Goal: Task Accomplishment & Management: Complete application form

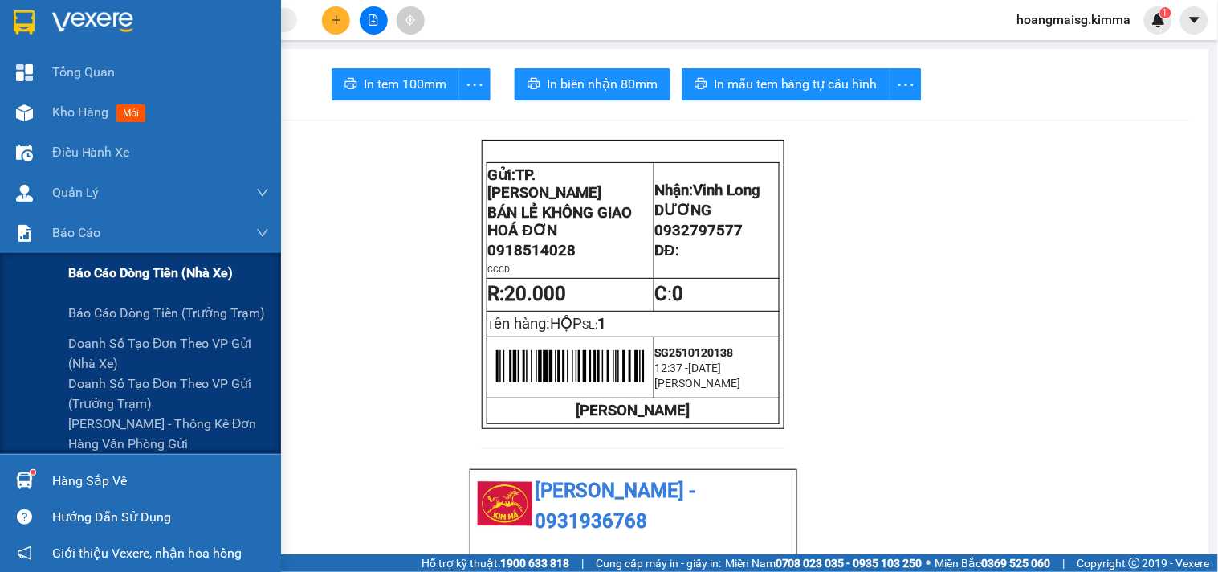
click at [59, 263] on div "Báo cáo dòng tiền (nhà xe)" at bounding box center [140, 273] width 281 height 40
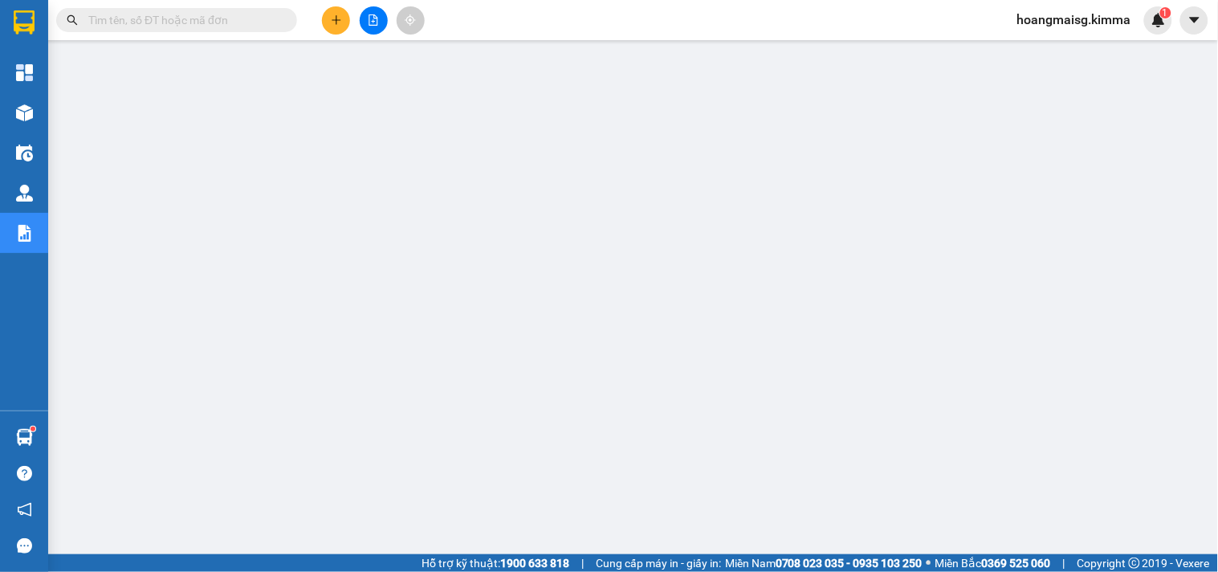
click at [251, 19] on input "text" at bounding box center [183, 20] width 190 height 18
paste input "SG2510120097"
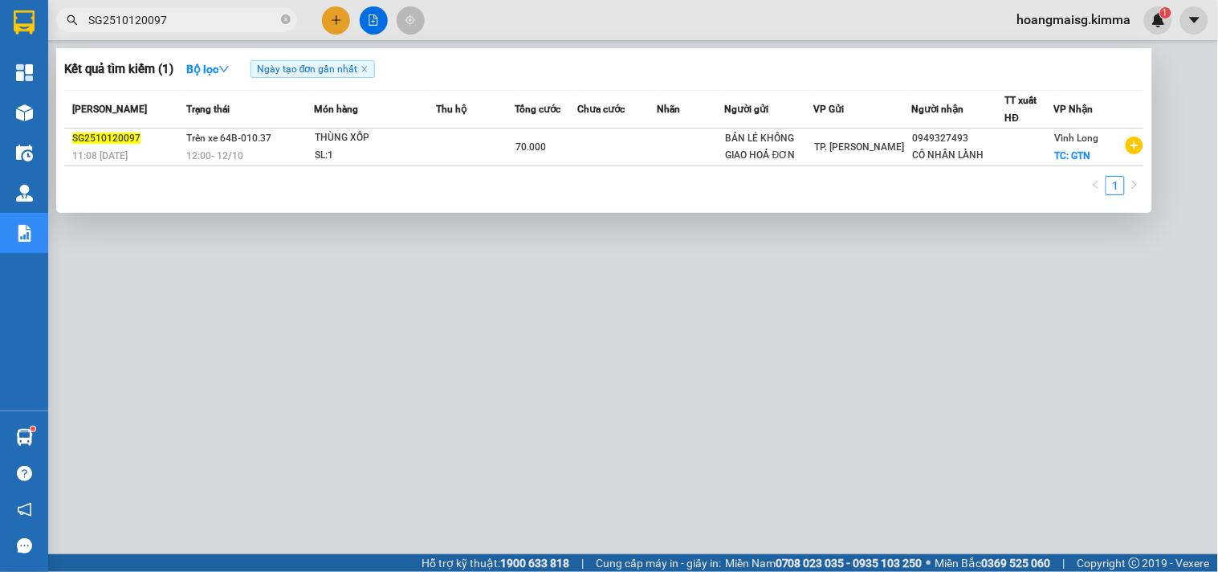
click at [556, 394] on div at bounding box center [609, 286] width 1218 height 572
click at [188, 17] on input "SG2510120097" at bounding box center [183, 20] width 190 height 18
paste input "103"
click at [594, 458] on div at bounding box center [609, 286] width 1218 height 572
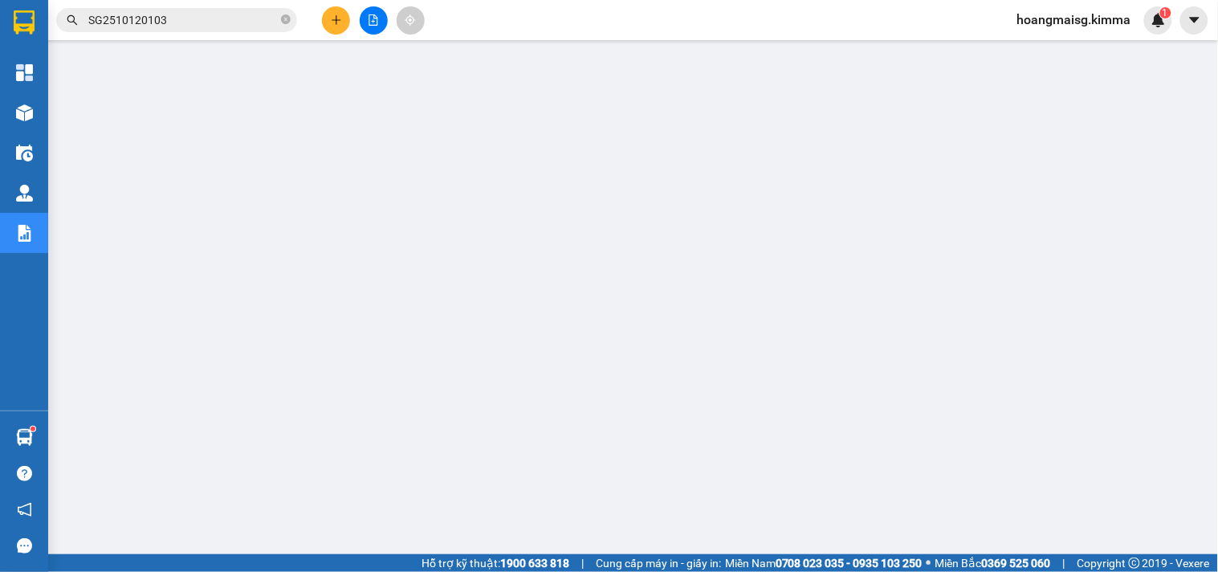
click at [171, 14] on input "SG2510120103" at bounding box center [183, 20] width 190 height 18
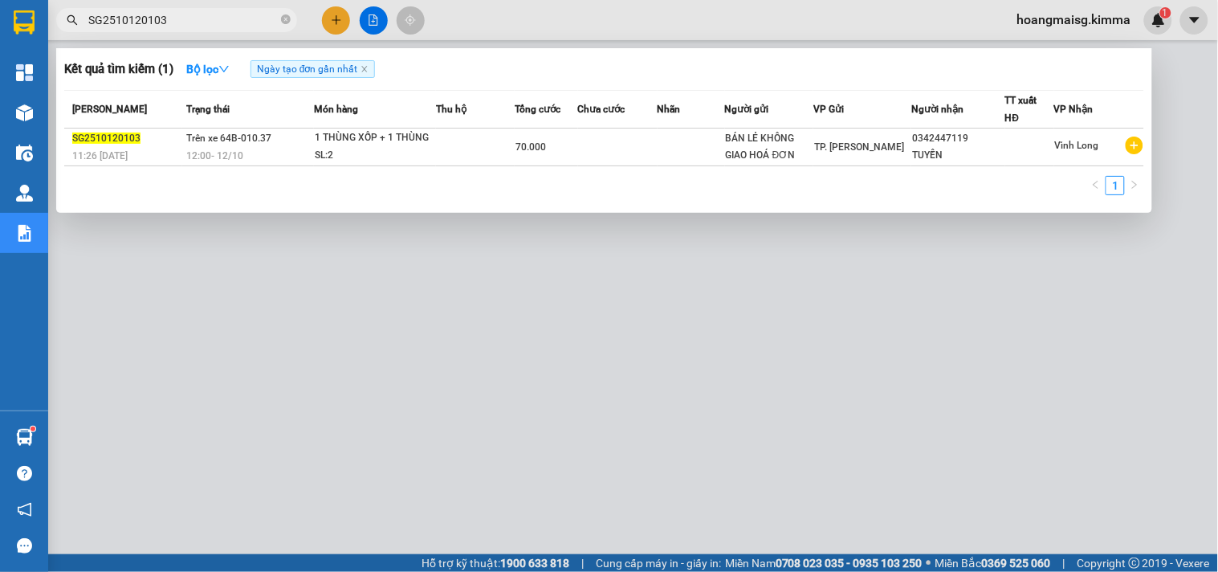
paste input "12"
click at [171, 14] on input "SG2510120103" at bounding box center [183, 20] width 190 height 18
type input "SG25101201126"
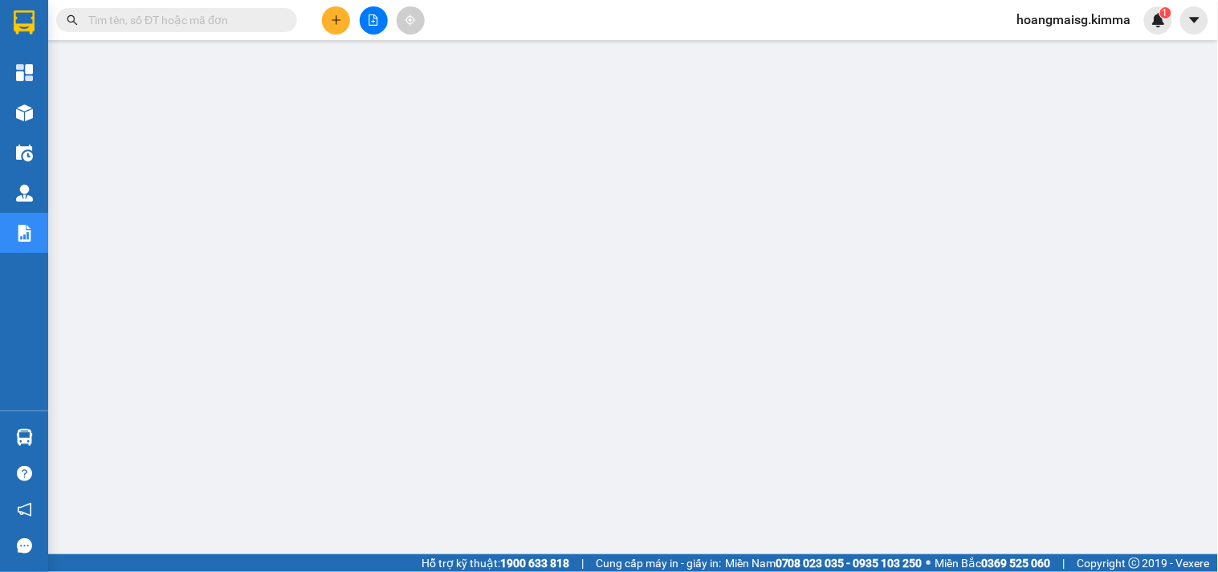
click at [194, 30] on span at bounding box center [176, 20] width 241 height 24
click at [197, 28] on input "text" at bounding box center [183, 20] width 190 height 18
paste input "0904661727"
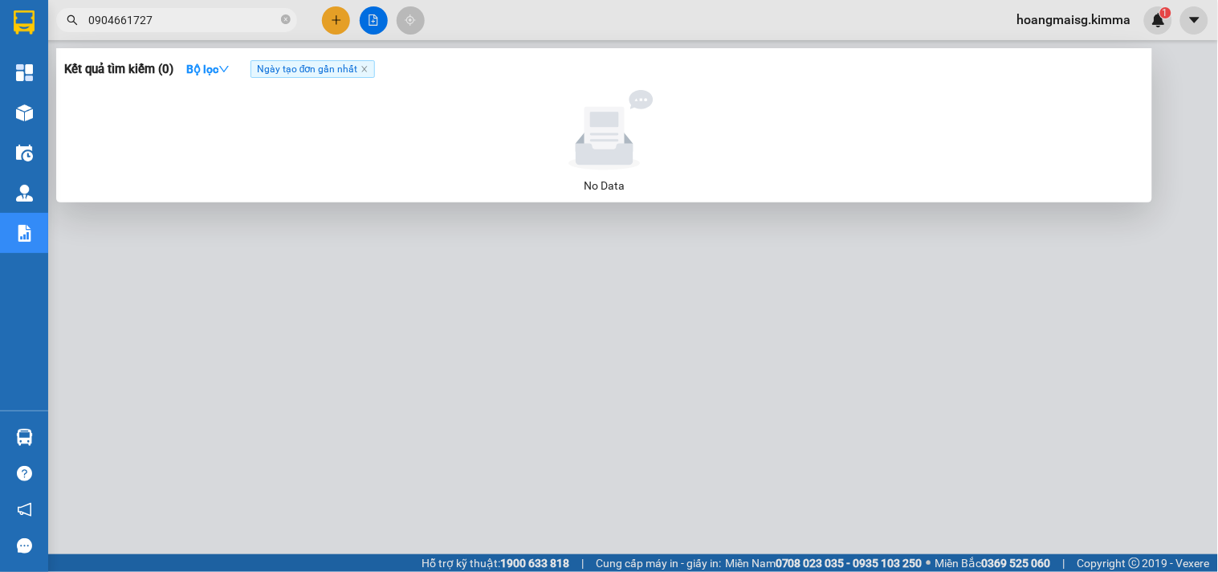
type input "0904661727"
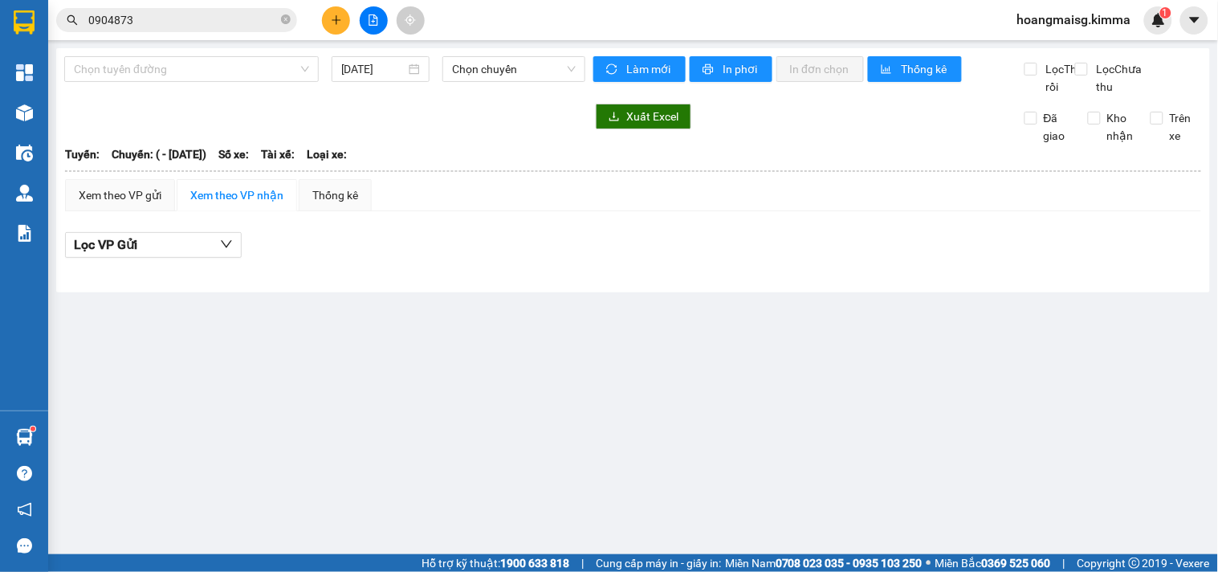
click at [325, 20] on button at bounding box center [336, 20] width 28 height 28
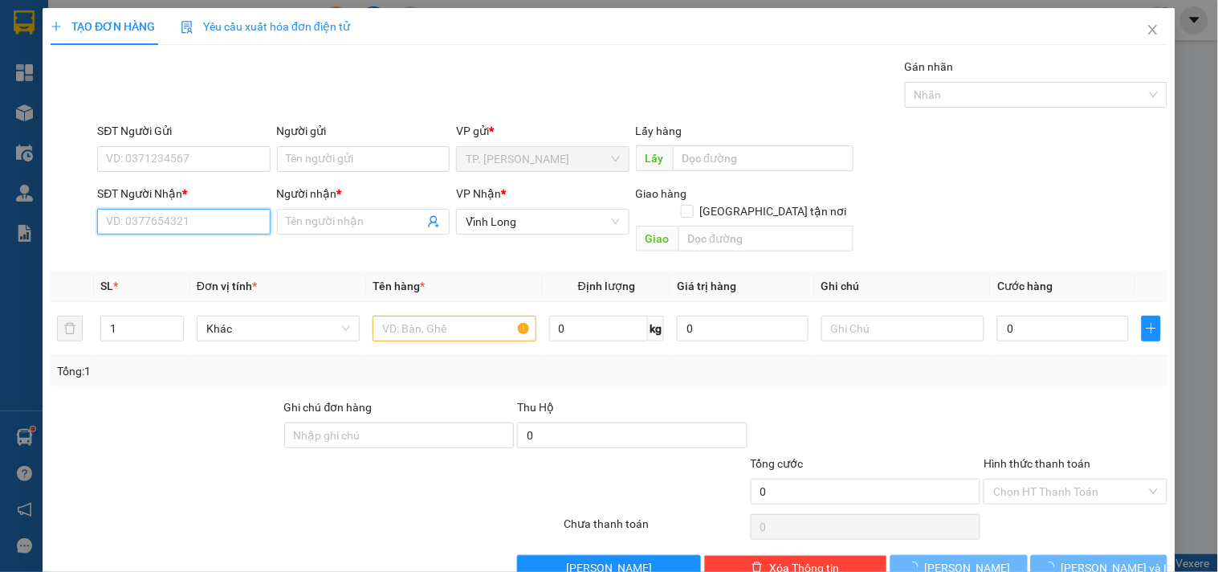
click at [239, 219] on input "SĐT Người Nhận *" at bounding box center [183, 222] width 173 height 26
drag, startPoint x: 135, startPoint y: 225, endPoint x: 137, endPoint y: 247, distance: 22.5
click at [134, 226] on input "0904461727" at bounding box center [183, 222] width 173 height 26
click at [206, 222] on input "0904661727" at bounding box center [183, 222] width 173 height 26
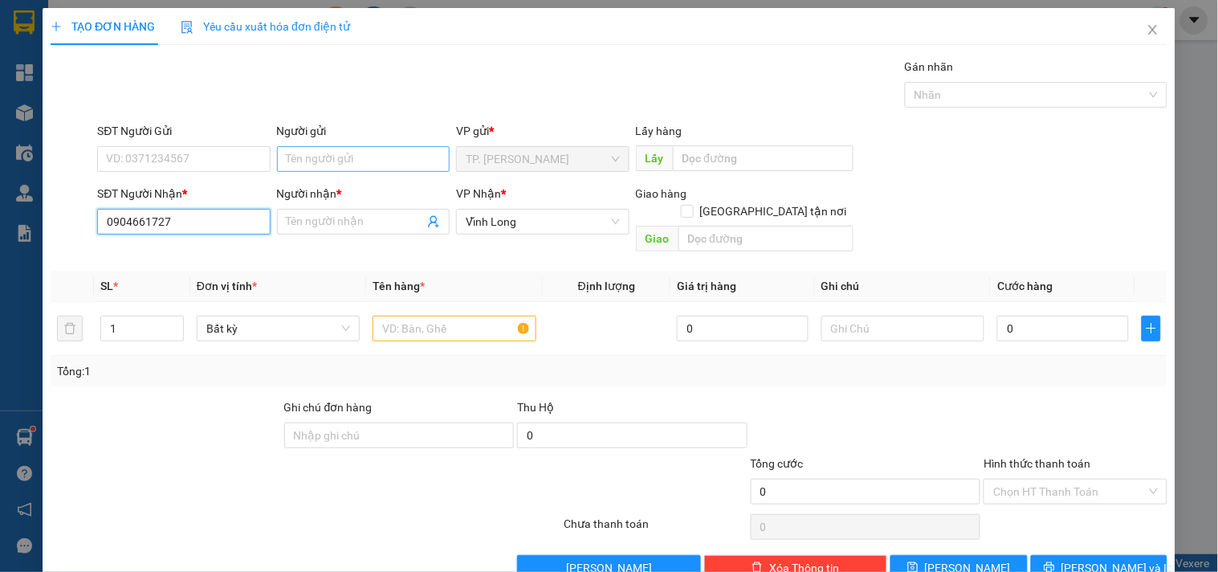
type input "0904661727"
click at [305, 155] on input "Người gửi" at bounding box center [363, 159] width 173 height 26
click at [351, 165] on input "Người gửi" at bounding box center [363, 159] width 173 height 26
type input "BÁN"
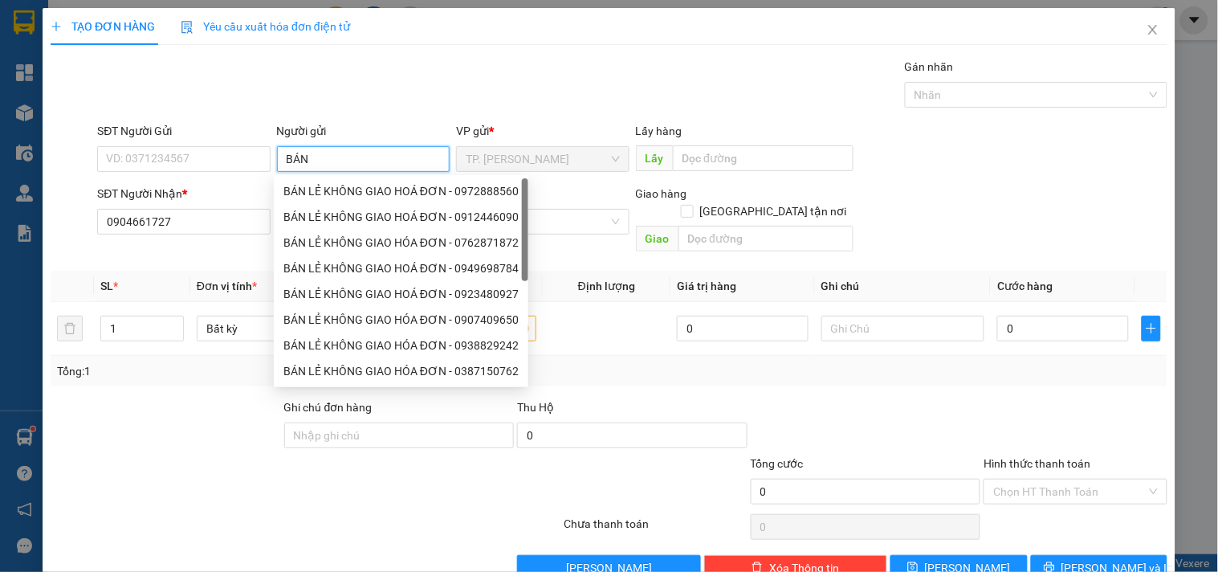
click at [339, 185] on div "BÁN LẺ KHÔNG GIAO HOÁ ĐƠN - 0972888560" at bounding box center [400, 191] width 235 height 18
type input "0972888560"
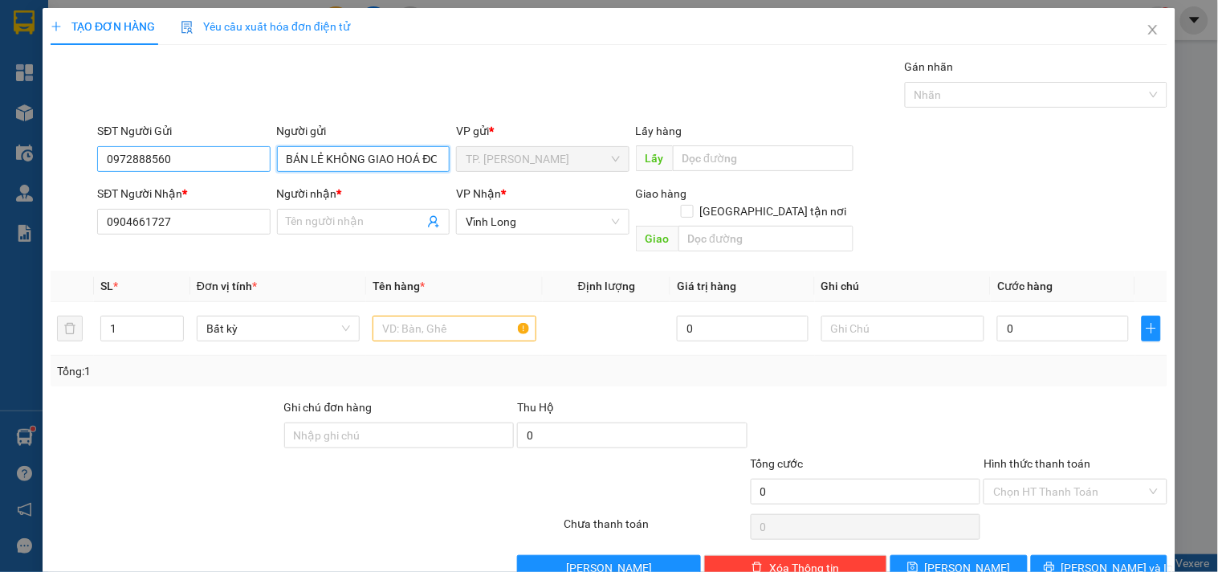
type input "BÁN LẺ KHÔNG GIAO HOÁ ĐƠN"
click at [218, 159] on input "0972888560" at bounding box center [183, 159] width 173 height 26
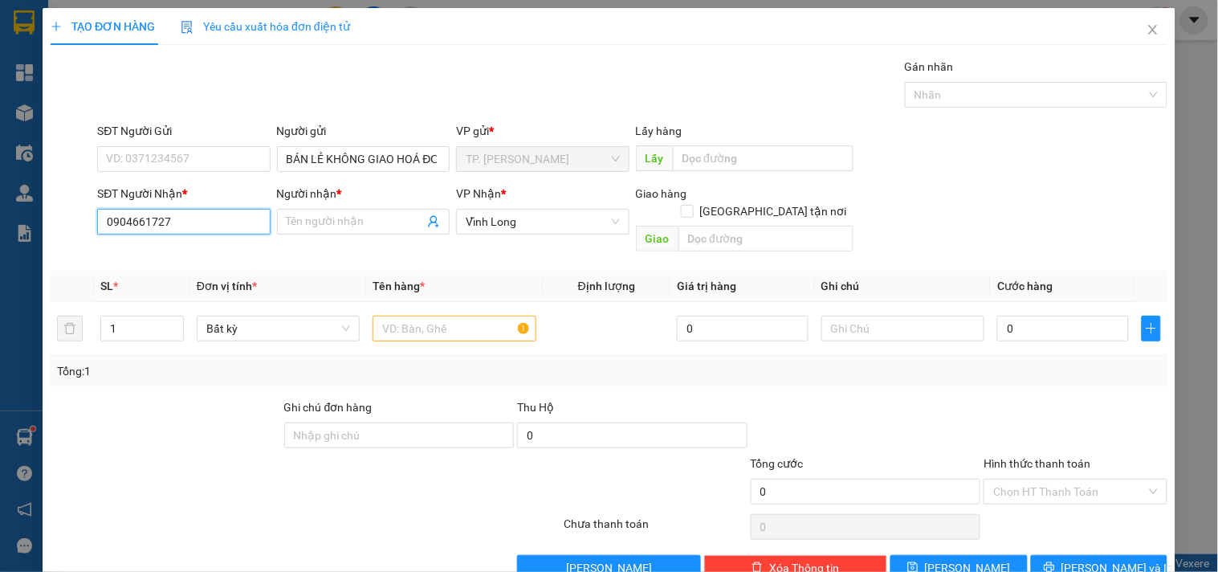
click at [203, 226] on input "0904661727" at bounding box center [183, 222] width 173 height 26
click at [247, 226] on input "0904661727" at bounding box center [183, 222] width 173 height 26
click at [297, 225] on input "Người nhận *" at bounding box center [355, 222] width 137 height 18
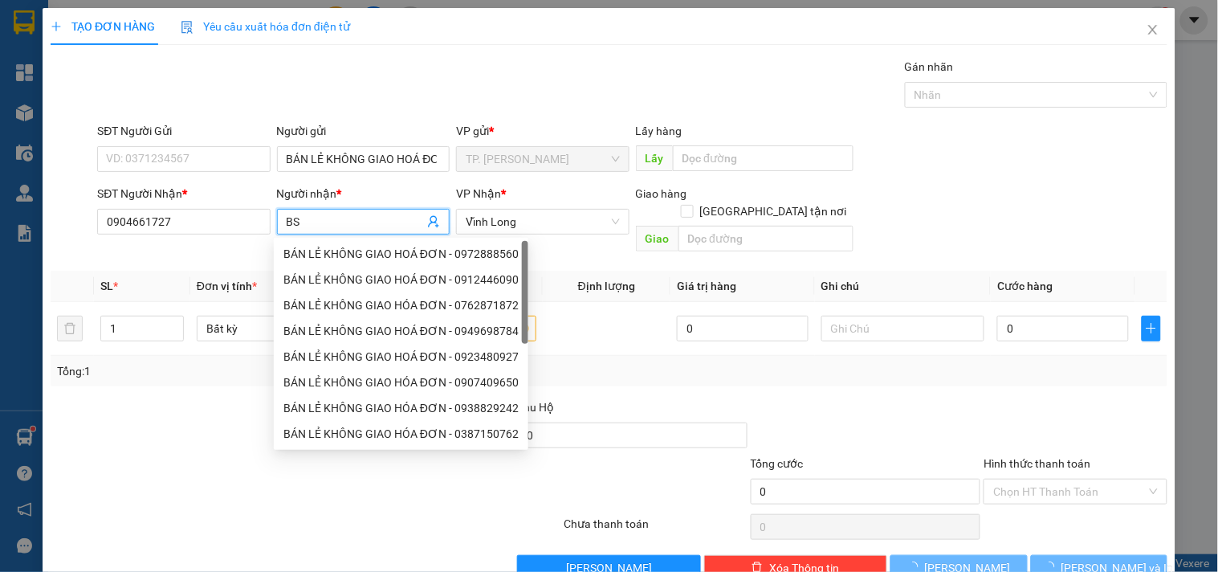
type input "B"
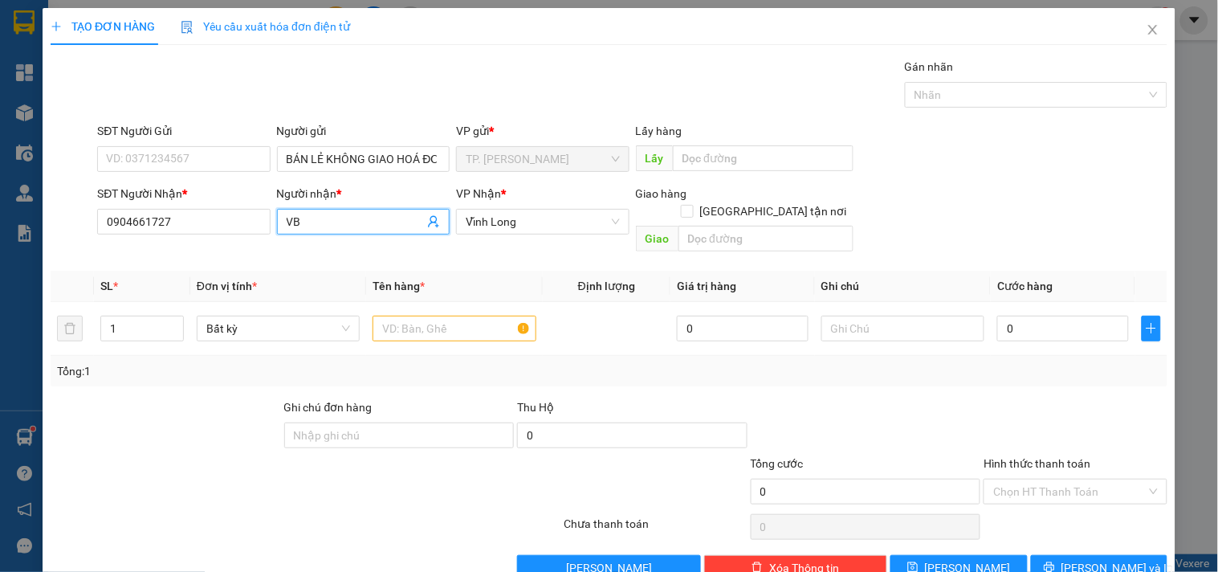
type input "V"
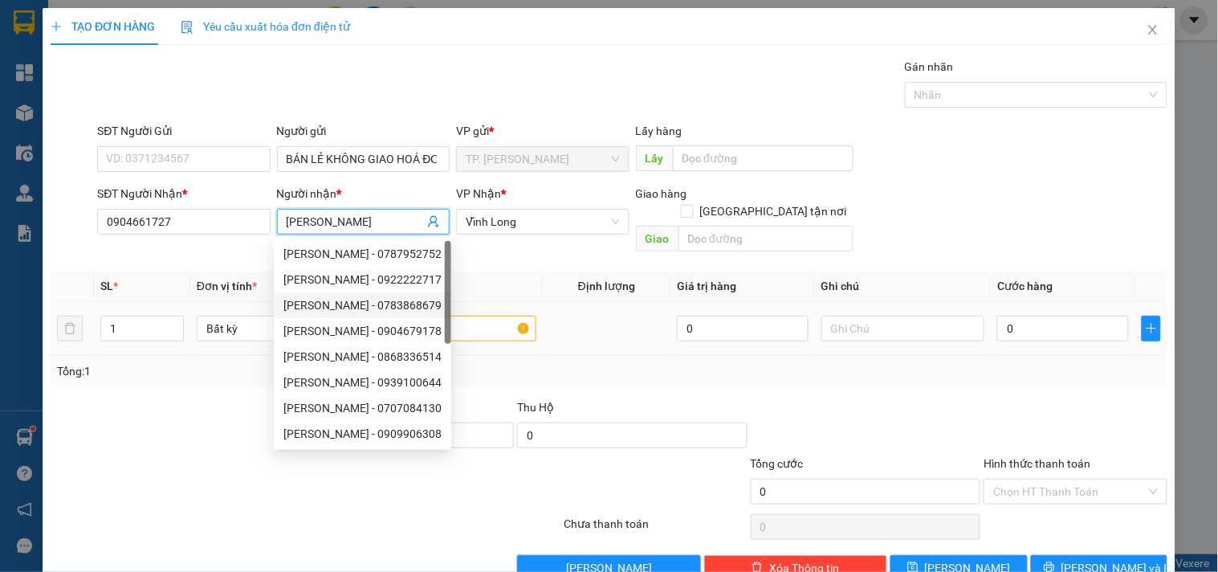
type input "BẢO HÂN"
click at [484, 316] on input "text" at bounding box center [454, 329] width 163 height 26
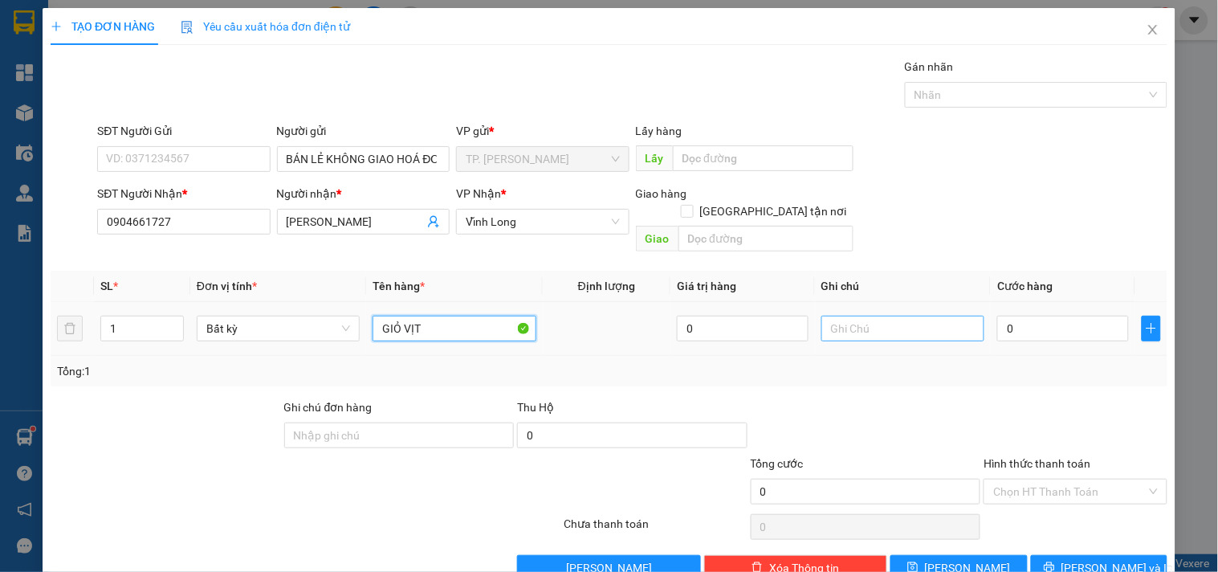
type input "GIỎ VỊT"
click at [848, 316] on input "text" at bounding box center [903, 329] width 163 height 26
type input "TÍN"
click at [451, 316] on input "GIỎ VỊT" at bounding box center [454, 329] width 163 height 26
type input "GIỎ VỊT QUAY"
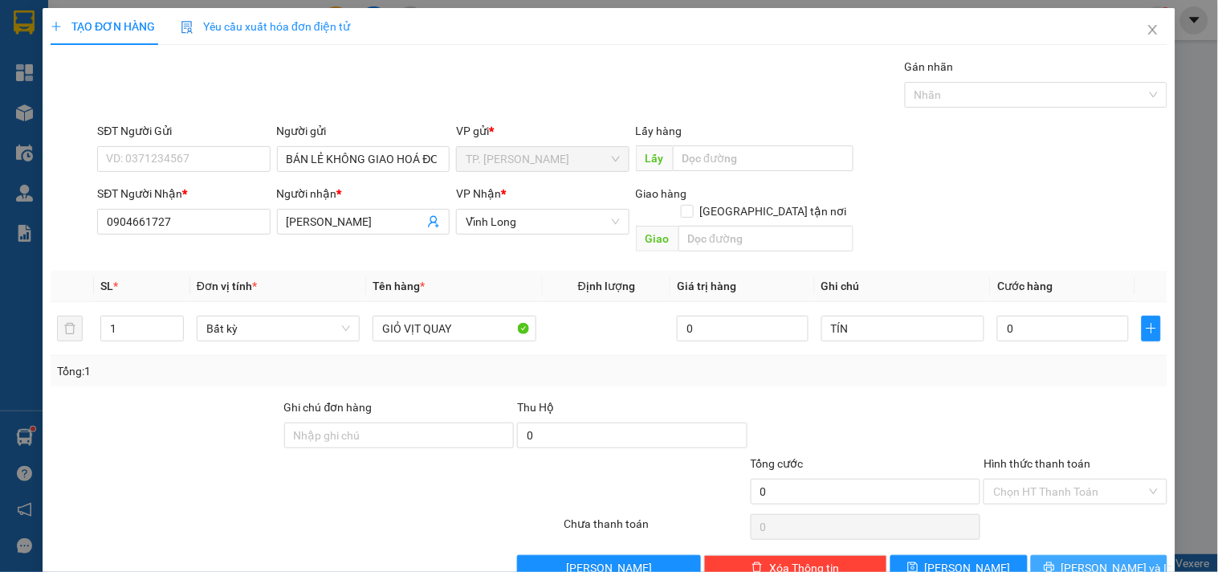
click at [1054, 562] on icon "printer" at bounding box center [1049, 567] width 10 height 10
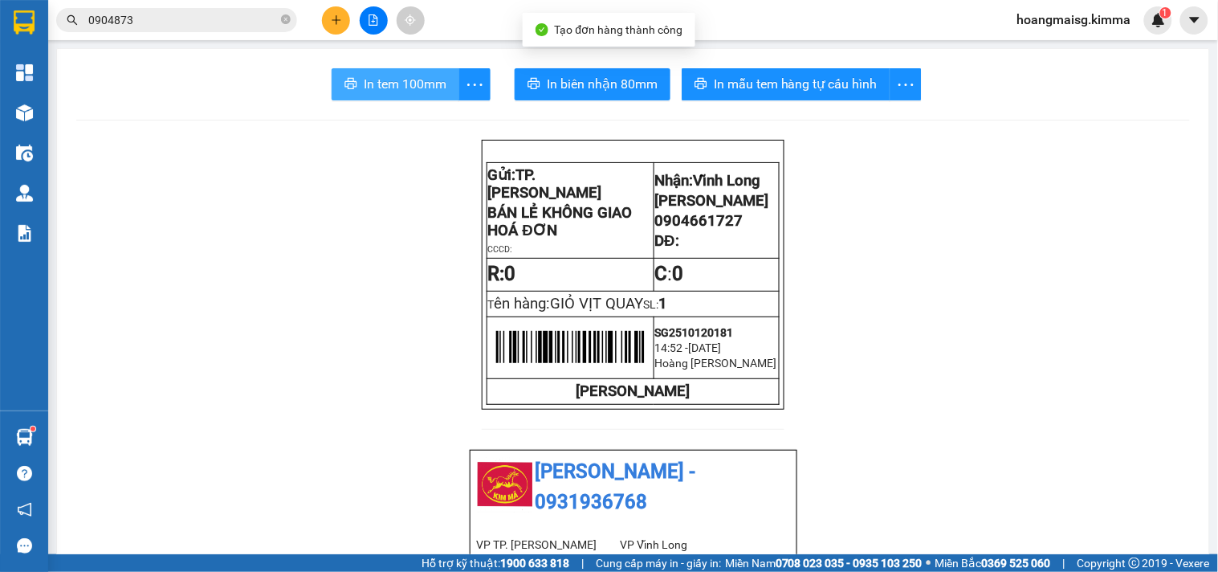
click at [413, 82] on span "In tem 100mm" at bounding box center [405, 84] width 83 height 20
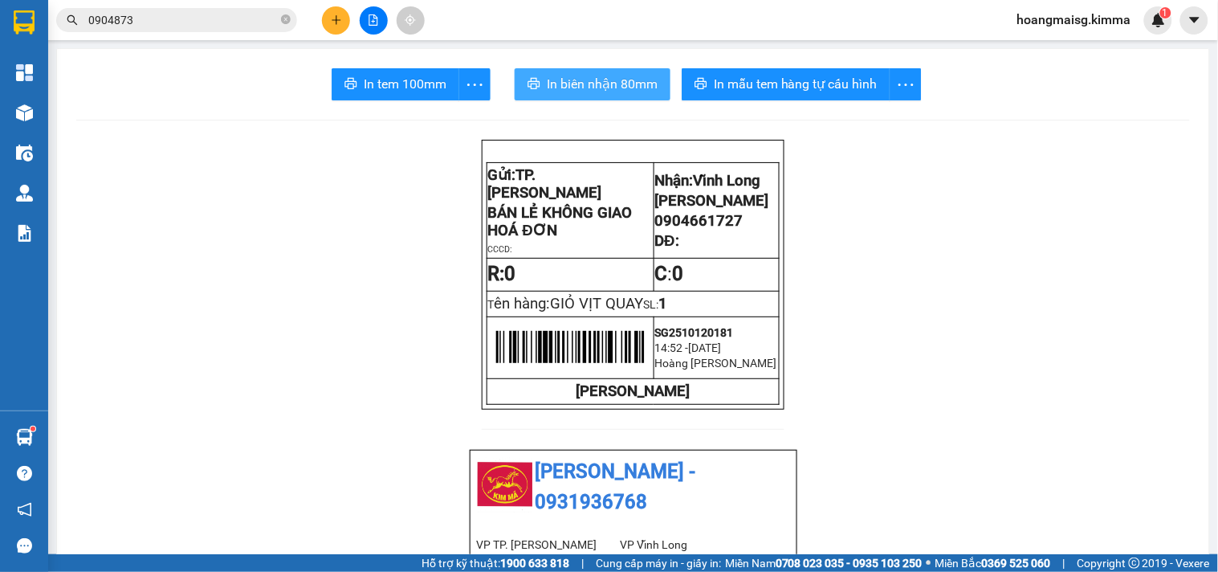
click at [572, 88] on span "In biên nhận 80mm" at bounding box center [602, 84] width 111 height 20
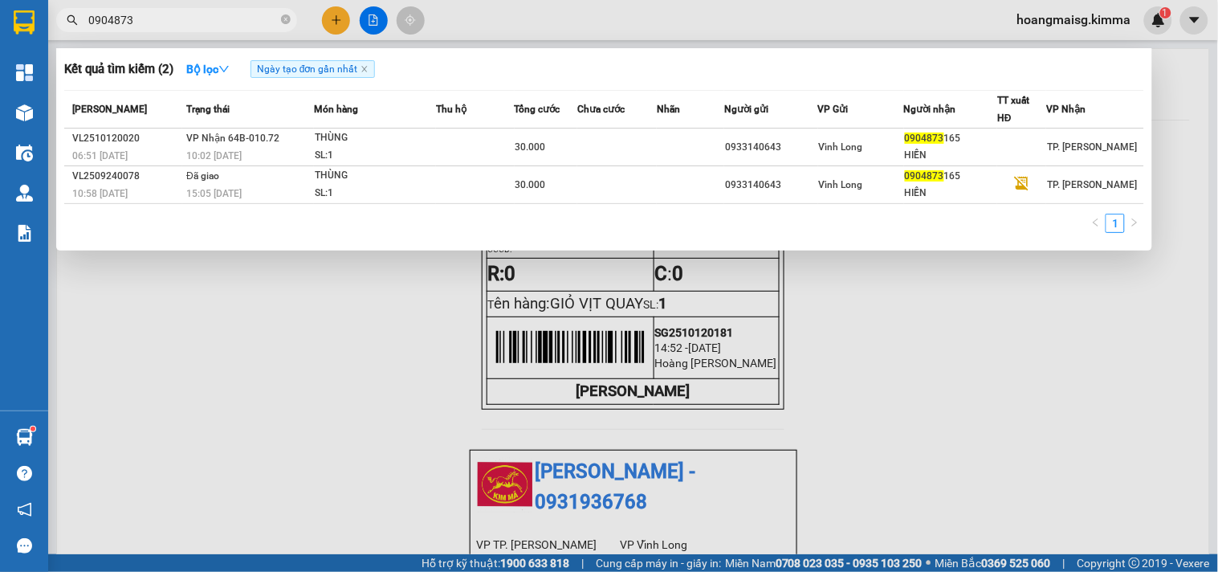
click at [178, 30] on span "0904873" at bounding box center [176, 20] width 241 height 24
click at [181, 22] on input "0904873" at bounding box center [183, 20] width 190 height 18
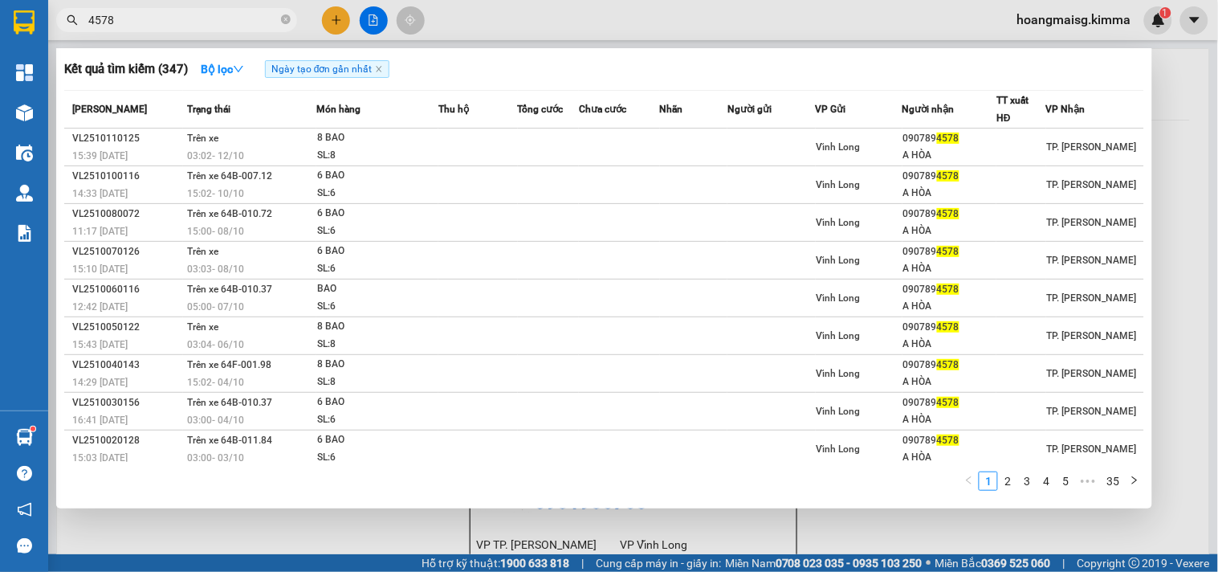
type input "4578"
click at [340, 20] on div at bounding box center [609, 286] width 1218 height 572
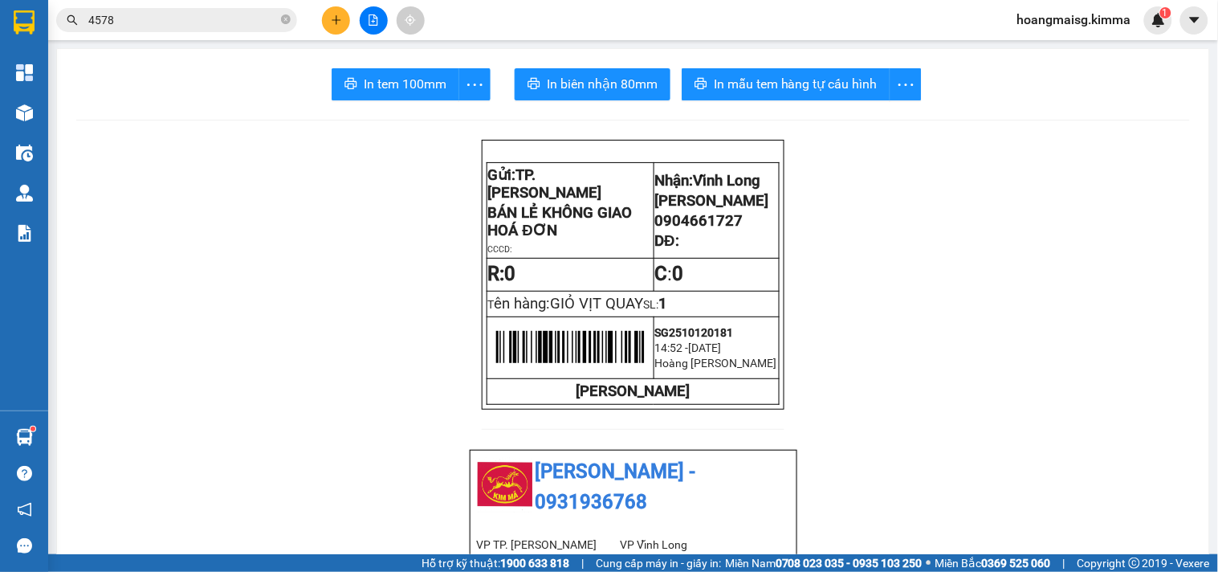
click at [340, 20] on icon "plus" at bounding box center [336, 19] width 9 height 1
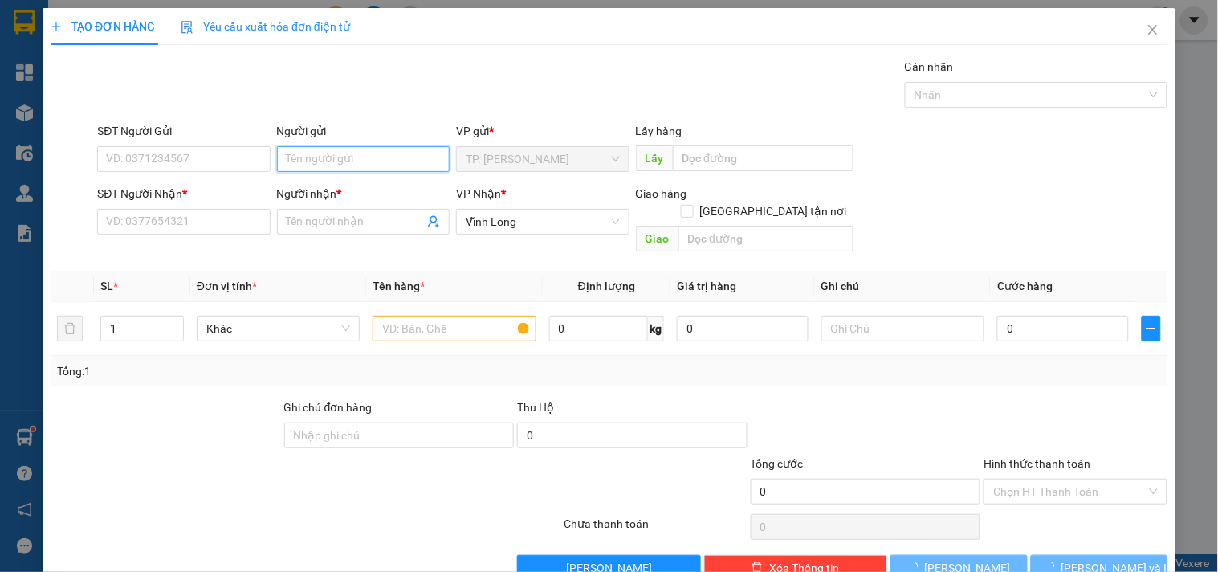
click at [315, 155] on input "Người gửi" at bounding box center [363, 159] width 173 height 26
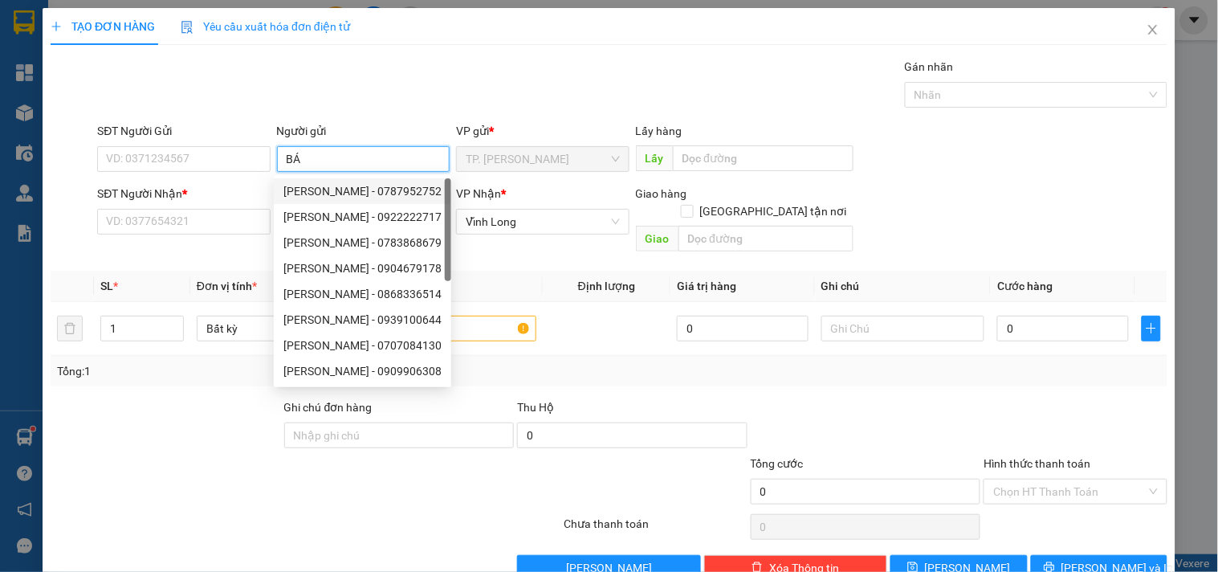
type input "BÁN"
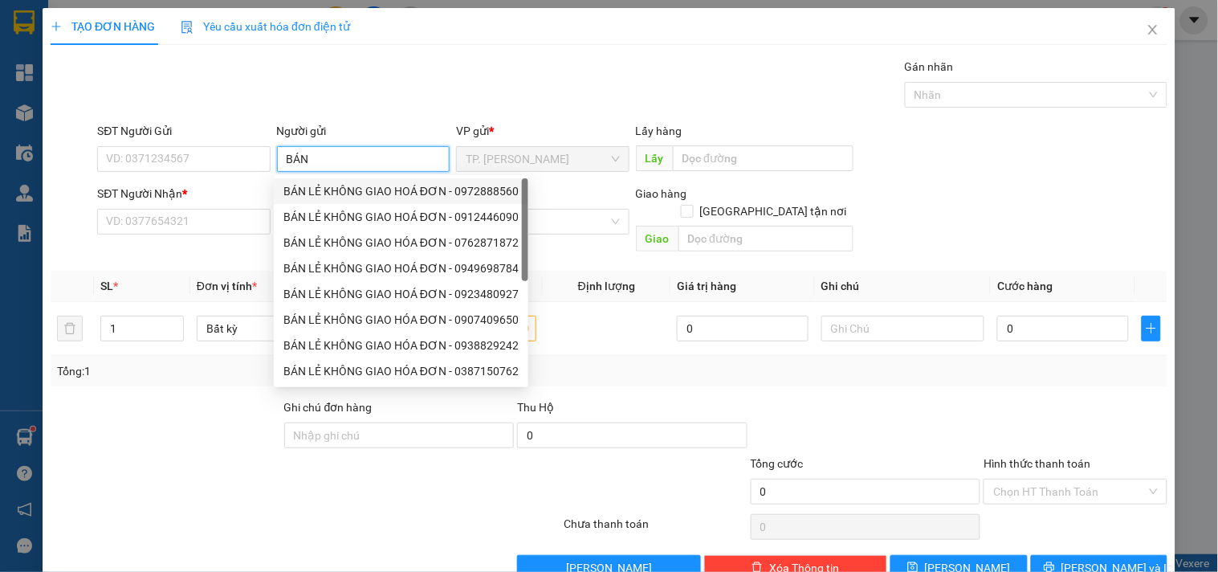
click at [335, 191] on div "BÁN LẺ KHÔNG GIAO HOÁ ĐƠN - 0972888560" at bounding box center [400, 191] width 235 height 18
type input "0972888560"
type input "BÁN LẺ KHÔNG GIAO HOÁ ĐƠN"
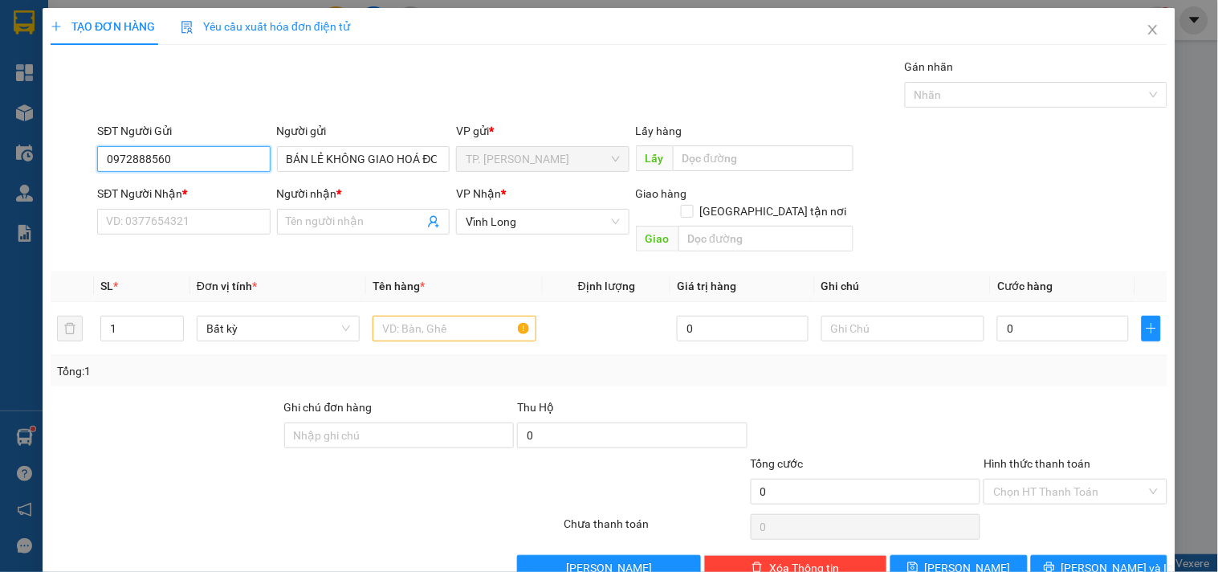
click at [223, 158] on input "0972888560" at bounding box center [183, 159] width 173 height 26
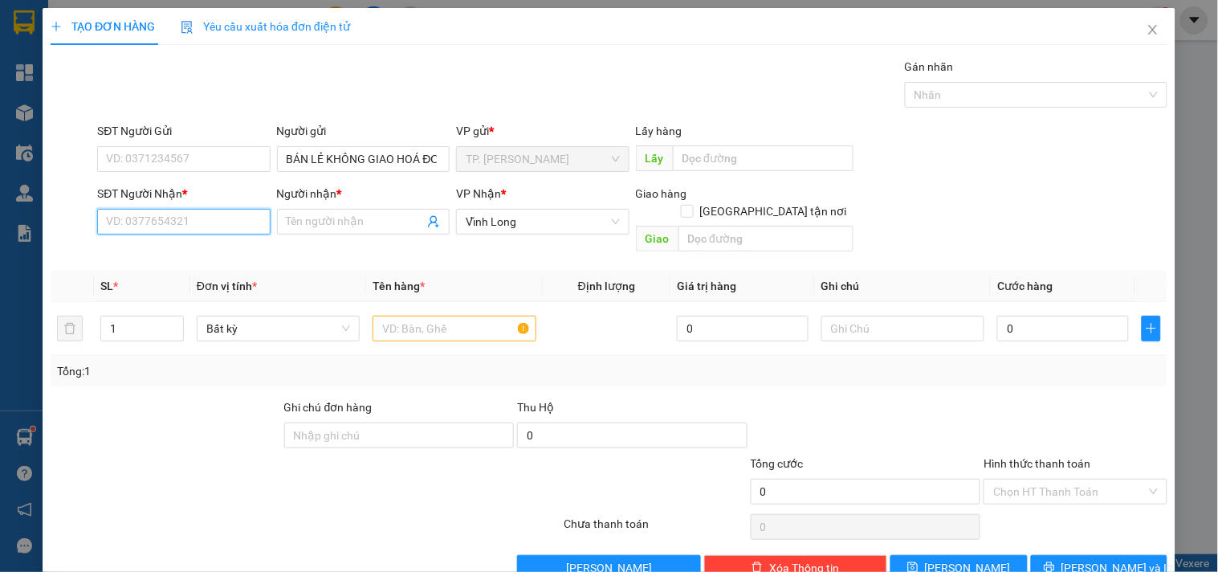
click at [210, 218] on input "SĐT Người Nhận *" at bounding box center [183, 222] width 173 height 26
type input "0764964776"
click at [207, 250] on div "0764964776 - DŨNG" at bounding box center [182, 254] width 152 height 18
type input "DŨNG"
type input "0764964776"
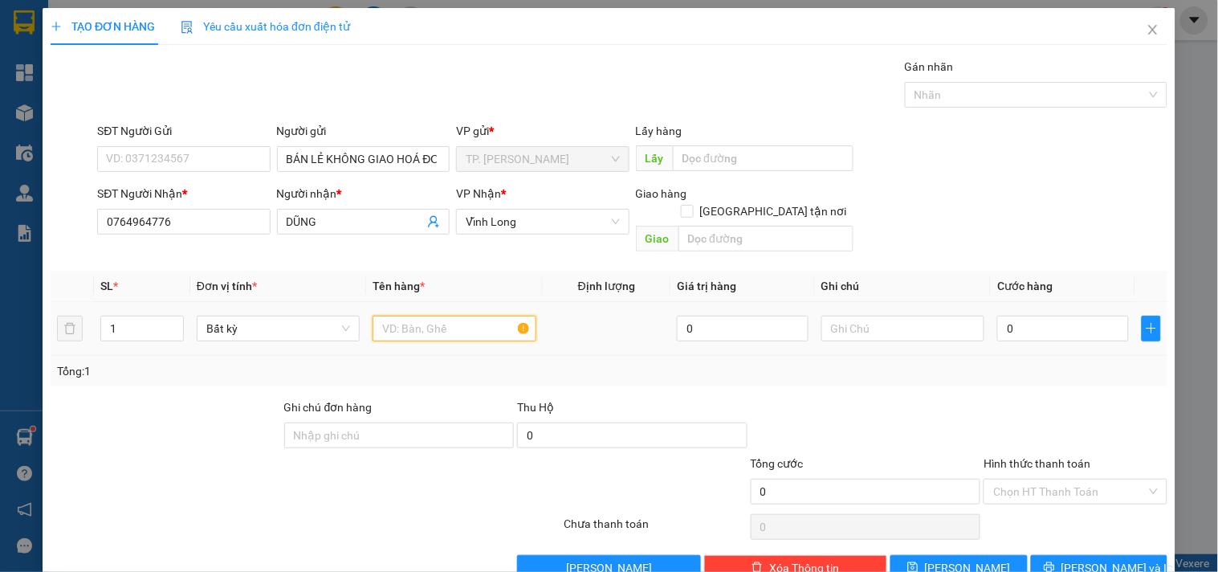
click at [416, 316] on input "text" at bounding box center [454, 329] width 163 height 26
type input "THÙNG TRẮNG (BÁNH)"
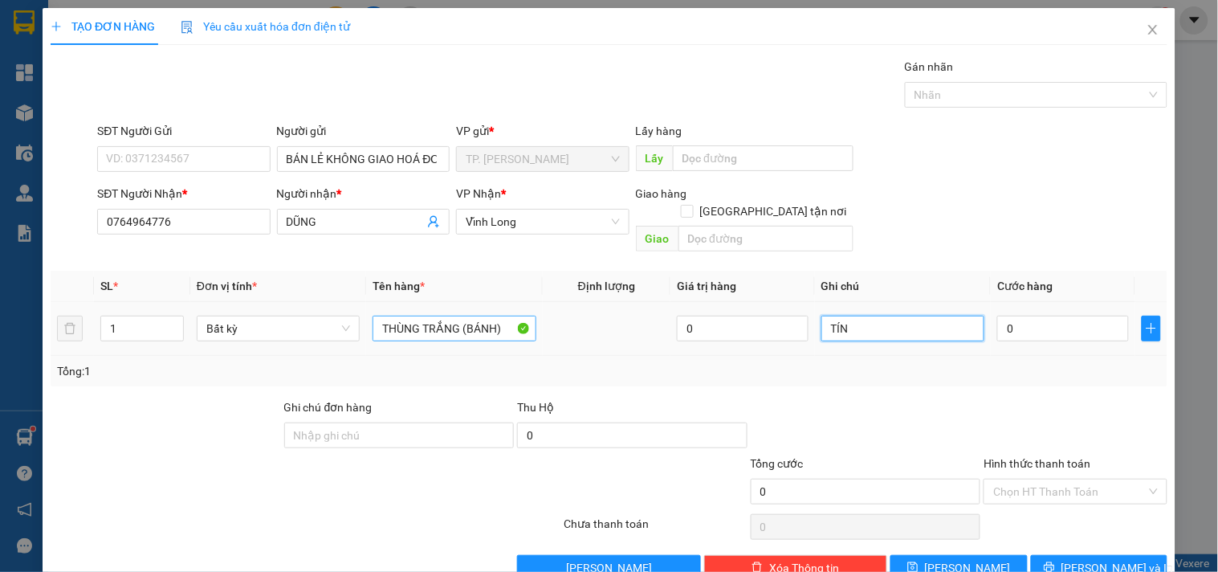
type input "TÍN"
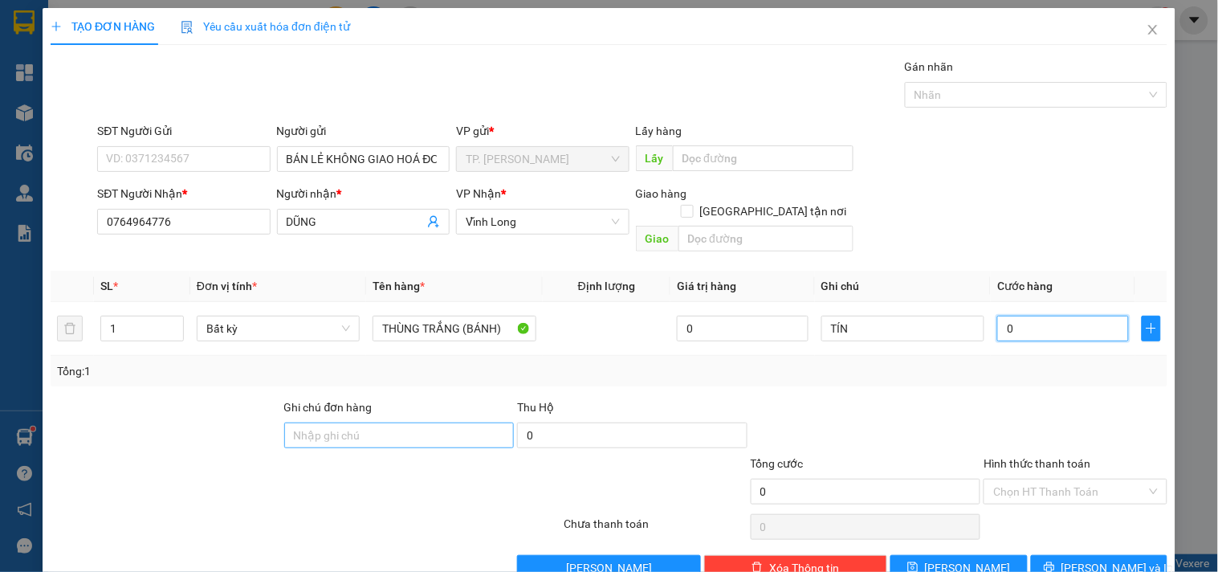
type input "04"
type input "4"
type input "040"
type input "40"
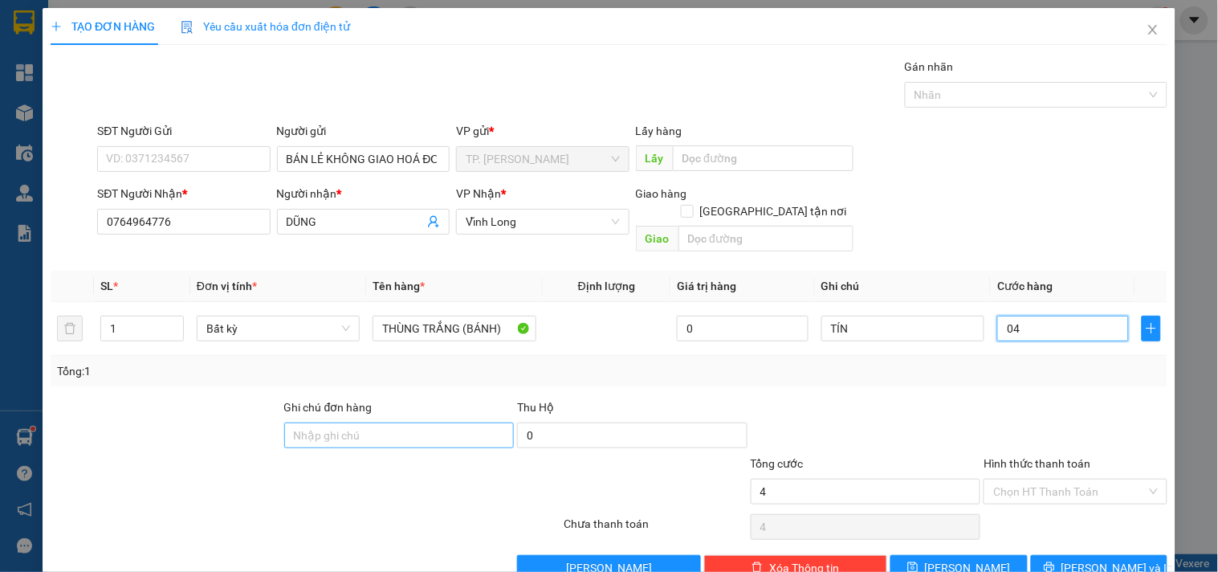
type input "40"
type input "40.000"
click at [997, 479] on input "Hình thức thanh toán" at bounding box center [1069, 491] width 153 height 24
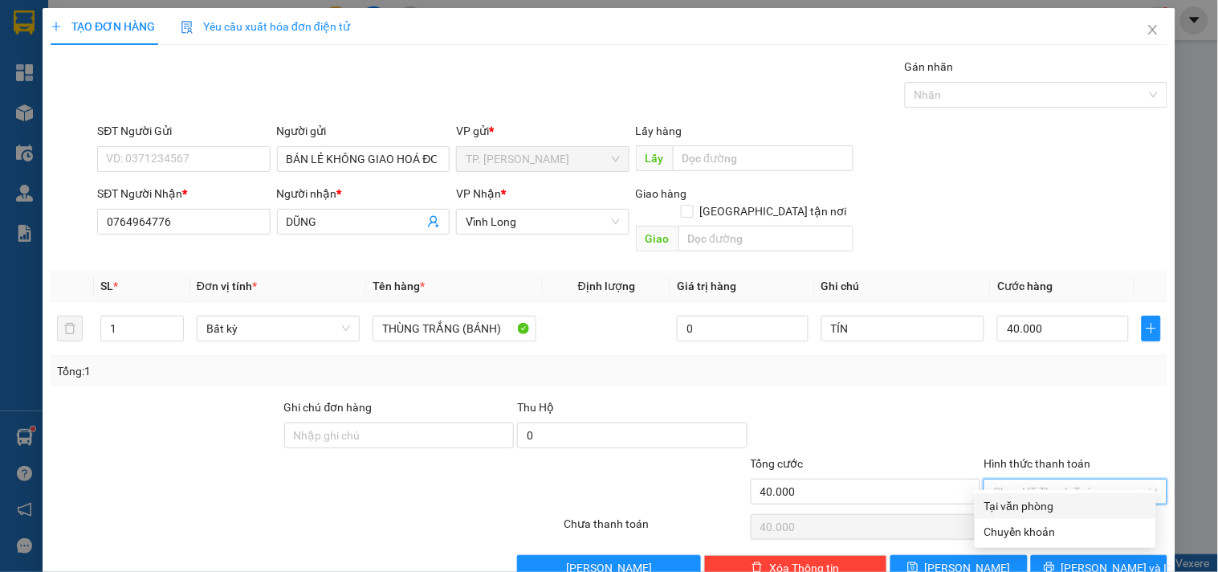
click at [1021, 507] on div "Tại văn phòng" at bounding box center [1066, 506] width 162 height 18
type input "0"
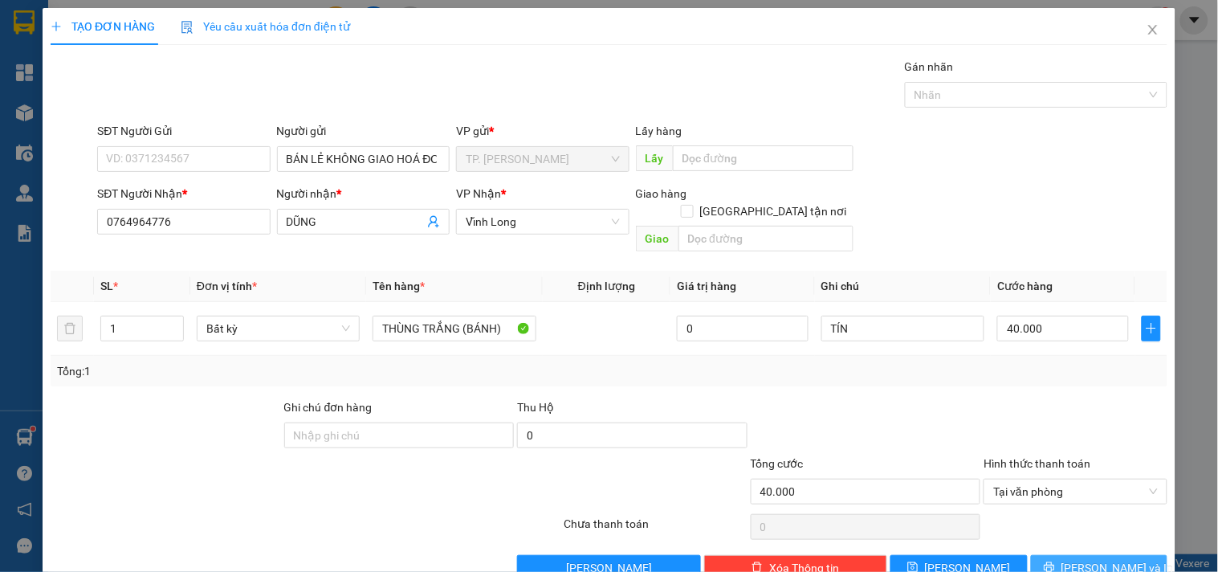
click at [1047, 555] on button "Lưu và In" at bounding box center [1099, 568] width 137 height 26
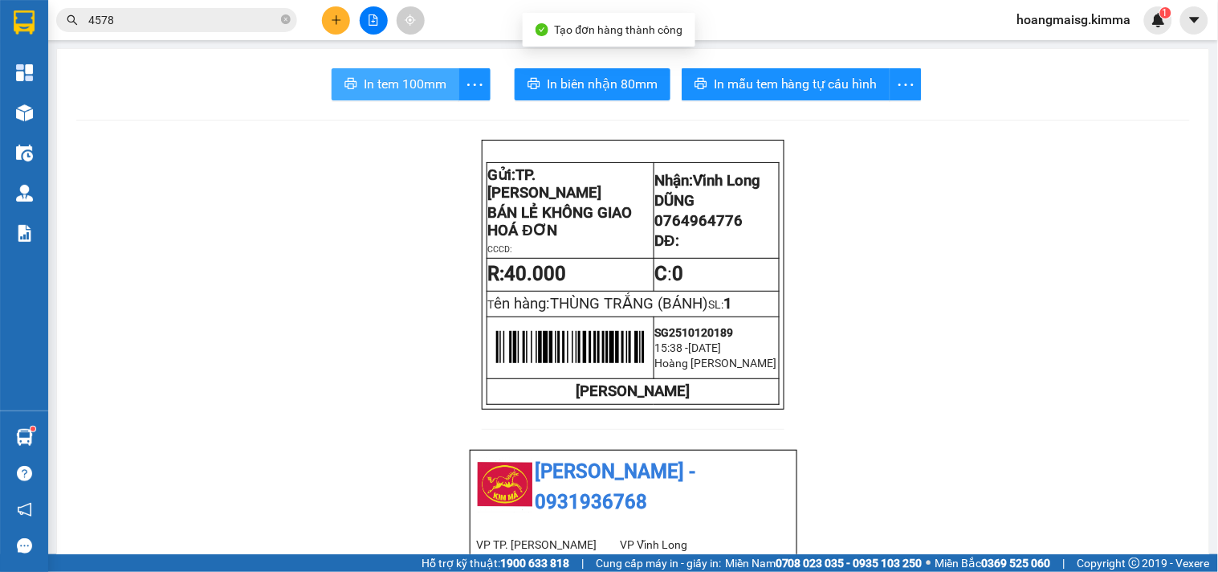
click at [415, 81] on span "In tem 100mm" at bounding box center [405, 84] width 83 height 20
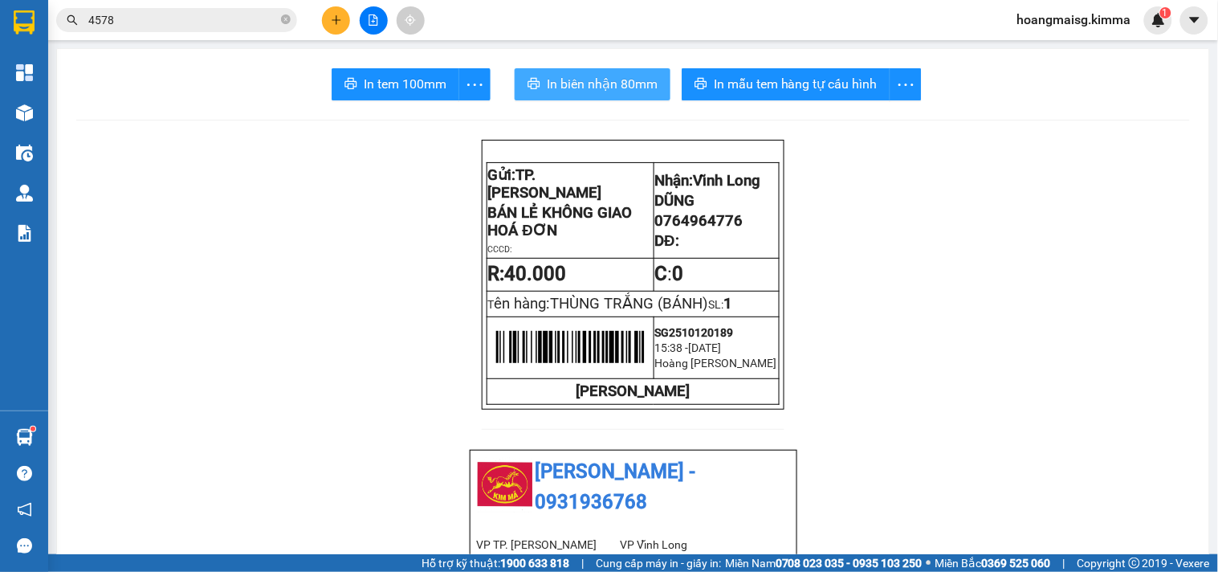
click at [591, 84] on span "In biên nhận 80mm" at bounding box center [602, 84] width 111 height 20
